Goal: Task Accomplishment & Management: Manage account settings

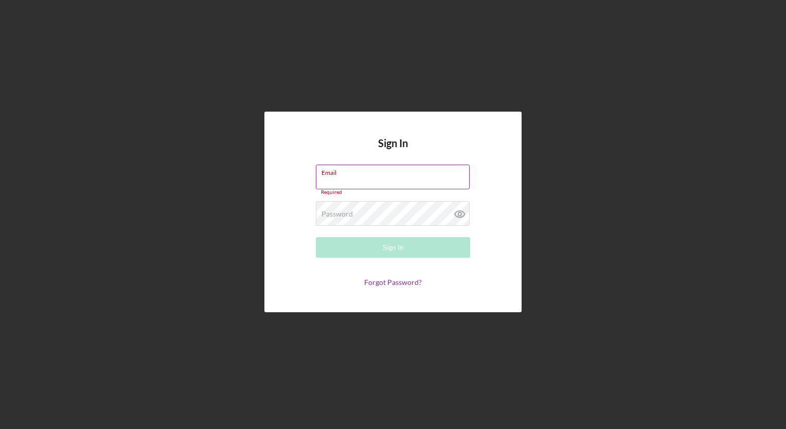
click at [339, 185] on input "Email" at bounding box center [393, 177] width 154 height 25
click at [440, 143] on div "Sign In Email Required Password Required Sign In Forgot Password?" at bounding box center [392, 212] width 257 height 201
